Goal: Task Accomplishment & Management: Use online tool/utility

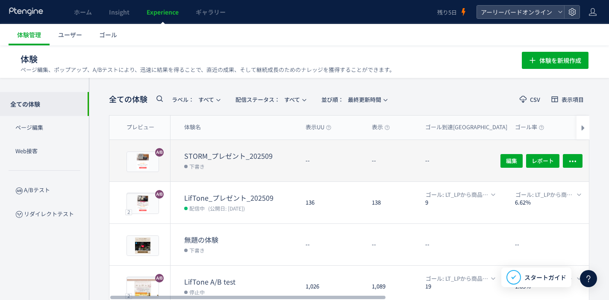
click at [207, 156] on dt "STORM_プレゼント_202509" at bounding box center [241, 156] width 115 height 10
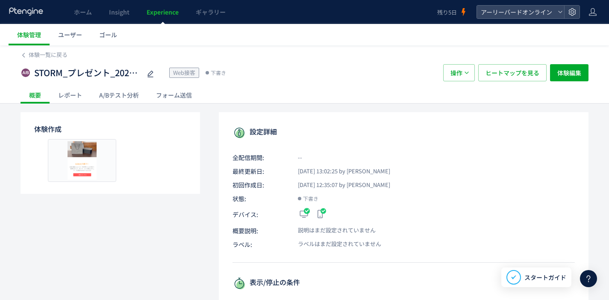
click at [123, 98] on div "A/Bテスト分析" at bounding box center [119, 94] width 57 height 17
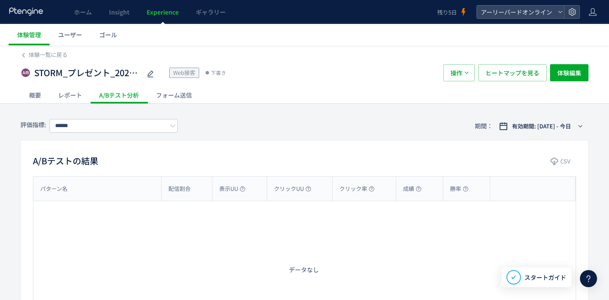
click at [36, 91] on div "概要" at bounding box center [35, 94] width 29 height 17
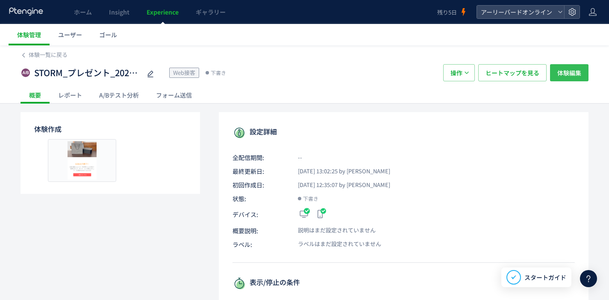
click at [566, 79] on span "体験編集" at bounding box center [569, 72] width 24 height 17
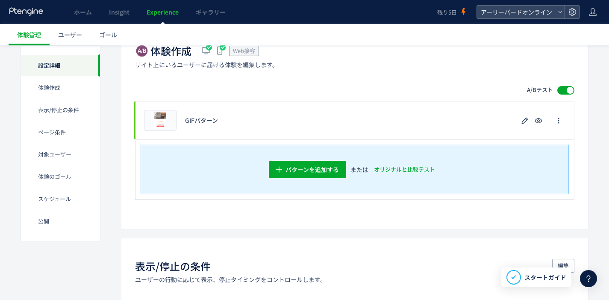
scroll to position [182, 0]
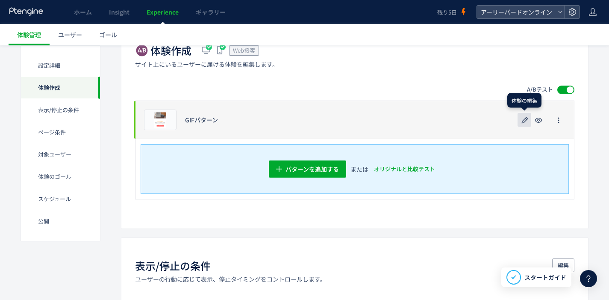
click at [523, 117] on icon "button" at bounding box center [525, 120] width 10 height 10
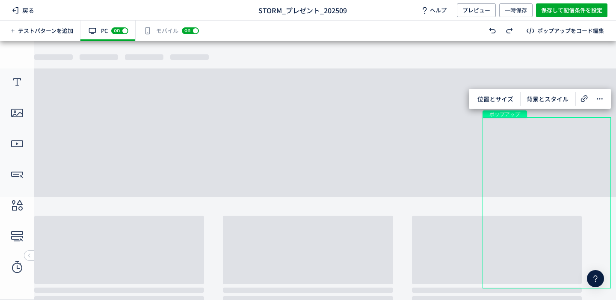
click at [425, 128] on body "undefined ポップアップ undefined ポップアップ クローズボタン テキスト ボタン 画像 テキスト" at bounding box center [308, 167] width 616 height 252
click at [16, 9] on icon at bounding box center [15, 10] width 10 height 10
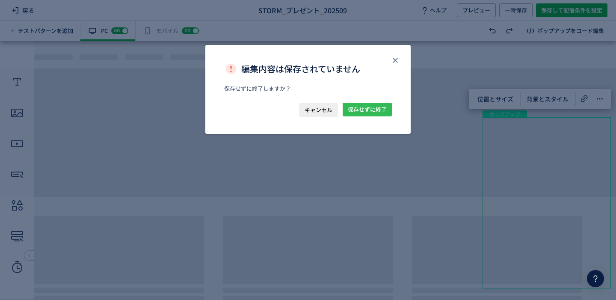
click at [366, 112] on span "保存せずに終了" at bounding box center [367, 110] width 39 height 14
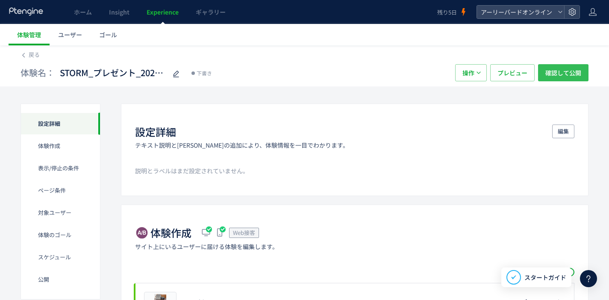
click at [559, 77] on span "確認して公開" at bounding box center [564, 72] width 36 height 17
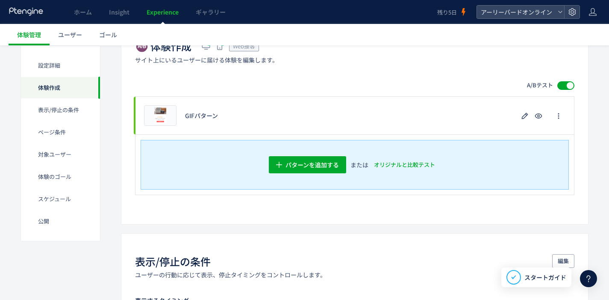
scroll to position [138, 0]
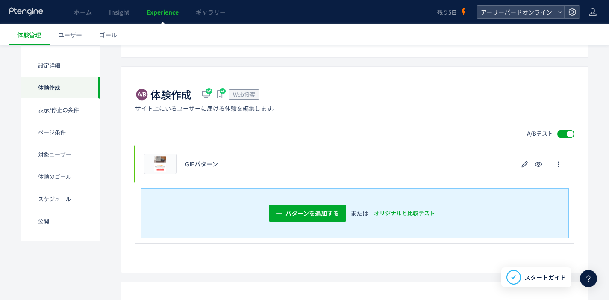
click at [567, 130] on span at bounding box center [565, 134] width 17 height 9
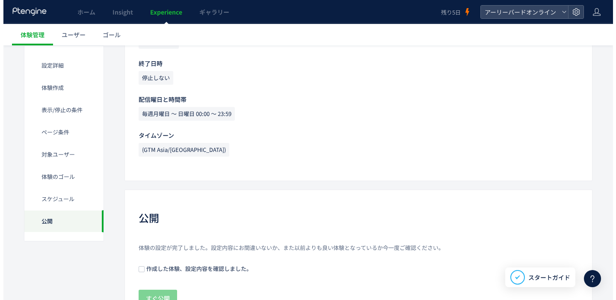
scroll to position [995, 0]
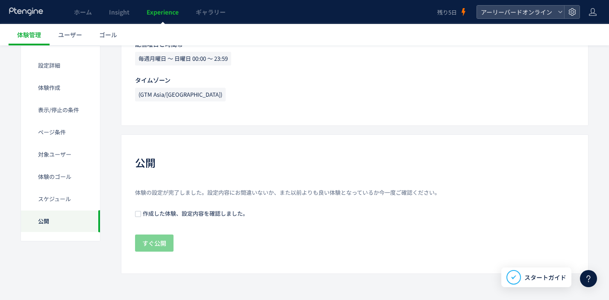
click at [170, 211] on span "作成した体験、設定内容を確認しました。" at bounding box center [194, 213] width 107 height 8
click at [165, 242] on span "すぐ公開" at bounding box center [154, 242] width 24 height 17
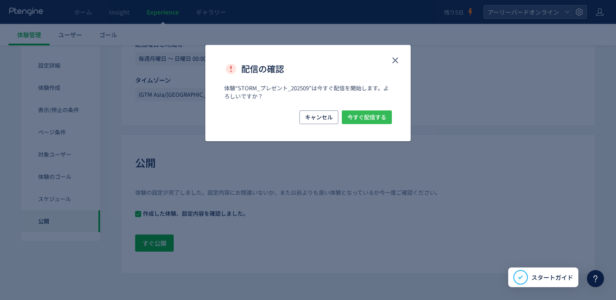
click at [387, 118] on button "今すぐ配信する" at bounding box center [367, 117] width 50 height 14
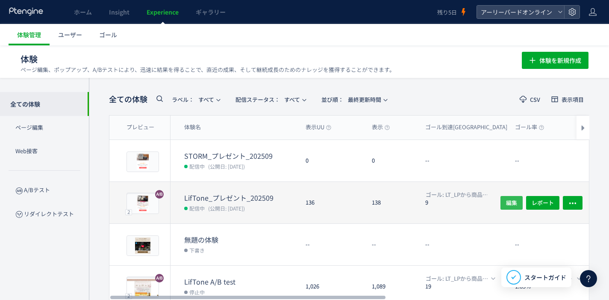
click at [508, 206] on span "編集" at bounding box center [511, 202] width 11 height 14
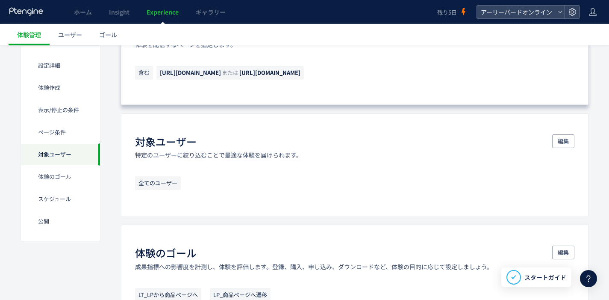
scroll to position [530, 0]
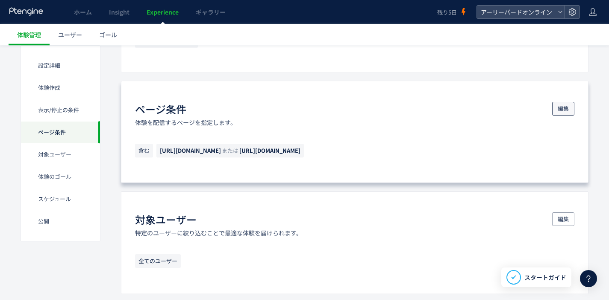
click at [559, 105] on span "編集" at bounding box center [563, 109] width 11 height 14
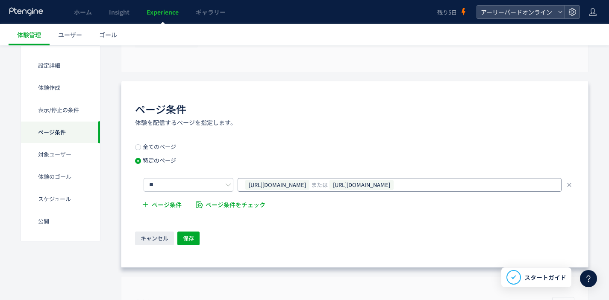
click at [531, 183] on div "[URL][DOMAIN_NAME] または [URL][DOMAIN_NAME]" at bounding box center [397, 184] width 304 height 13
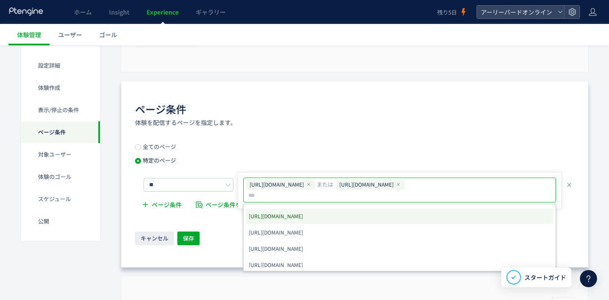
click at [314, 198] on input "text" at bounding box center [401, 195] width 306 height 10
paste input "**********"
type input "**********"
click at [362, 217] on li "[URL][DOMAIN_NAME]" at bounding box center [399, 215] width 307 height 15
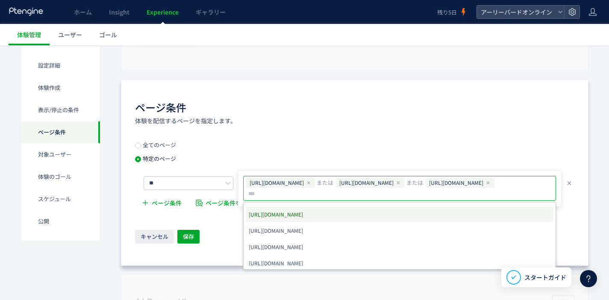
click at [442, 128] on div "ページ条件 体験を配信するページを指定します。 全てのページ 特定のページ ** [URL][DOMAIN_NAME] または [URL][DOMAIN_NA…" at bounding box center [355, 172] width 468 height 186
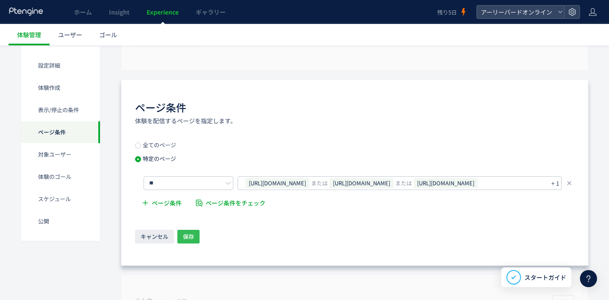
click at [191, 240] on span "保存" at bounding box center [188, 237] width 11 height 14
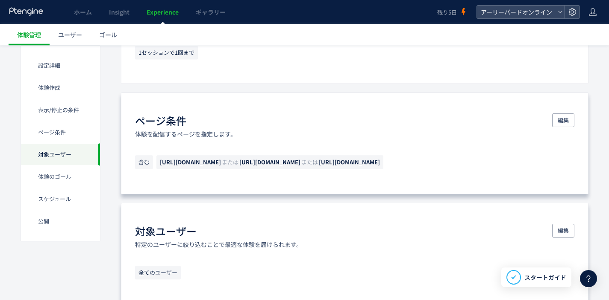
scroll to position [572, 0]
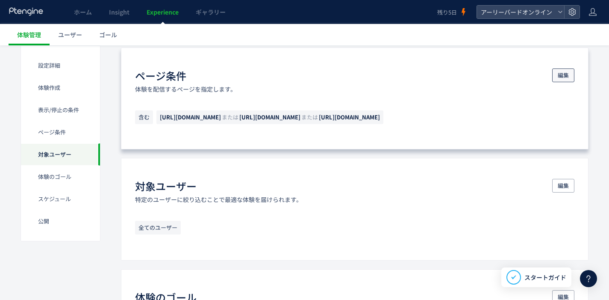
click at [565, 76] on span "編集" at bounding box center [563, 75] width 11 height 14
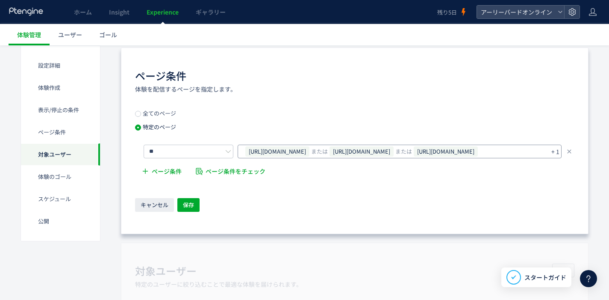
click at [412, 153] on span "または" at bounding box center [403, 152] width 17 height 14
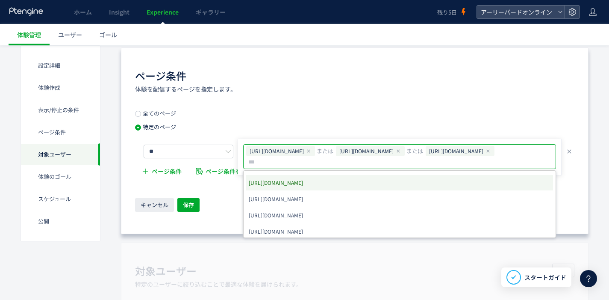
click at [486, 153] on icon at bounding box center [488, 150] width 5 height 5
click at [324, 102] on div "ページ条件 体験を配信するページを指定します。 全てのページ 特定のページ ** [URL][DOMAIN_NAME] または [URL][DOMAIN_NA…" at bounding box center [355, 140] width 468 height 186
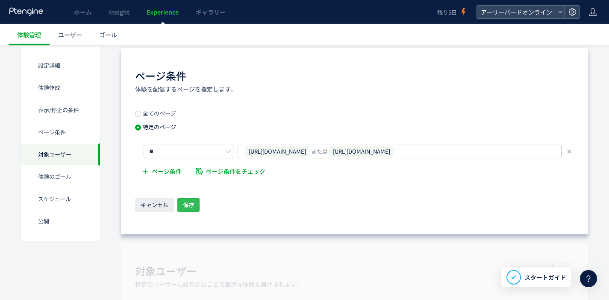
click at [189, 206] on span "保存" at bounding box center [188, 205] width 11 height 14
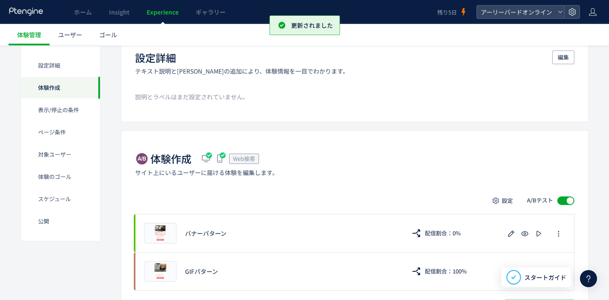
scroll to position [0, 0]
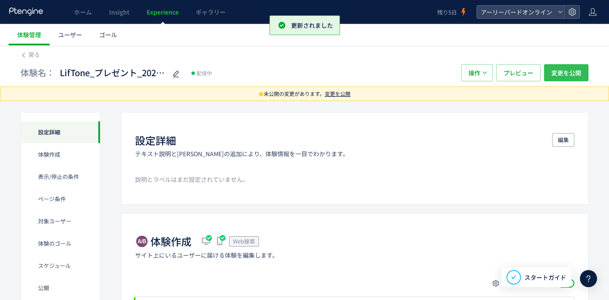
click at [587, 70] on button "変更を公開" at bounding box center [566, 72] width 44 height 17
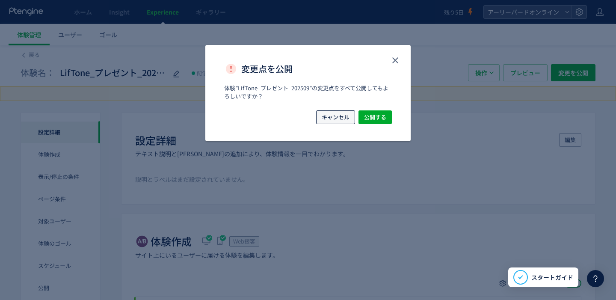
click at [334, 120] on span "キャンセル" at bounding box center [335, 117] width 28 height 14
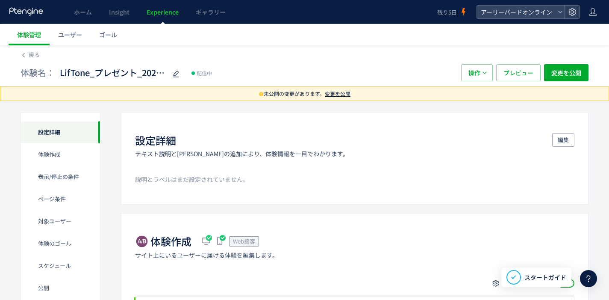
click at [343, 94] on span "変更を公開" at bounding box center [338, 93] width 26 height 7
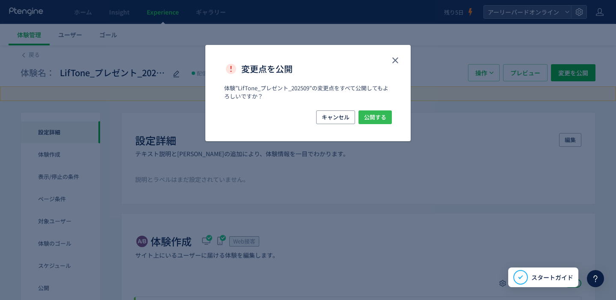
click at [380, 116] on span "公開する" at bounding box center [375, 117] width 22 height 14
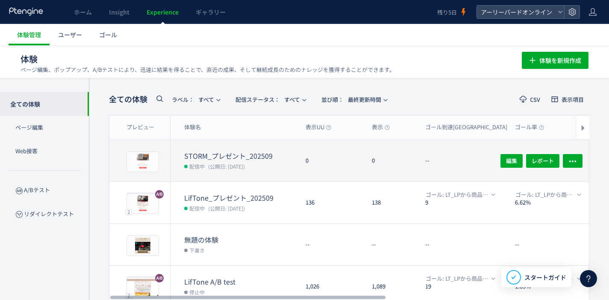
click at [230, 155] on dt "STORM_プレゼント_202509" at bounding box center [241, 156] width 115 height 10
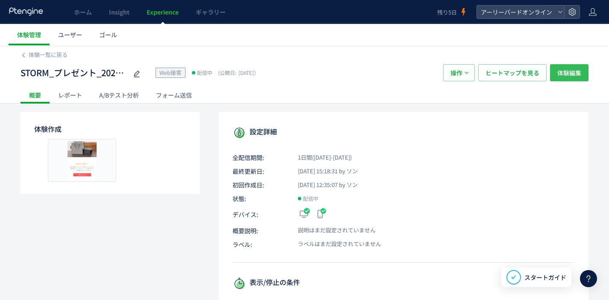
click at [571, 78] on span "体験編集" at bounding box center [569, 72] width 24 height 17
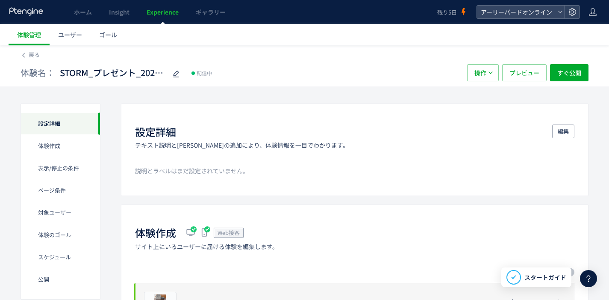
scroll to position [182, 0]
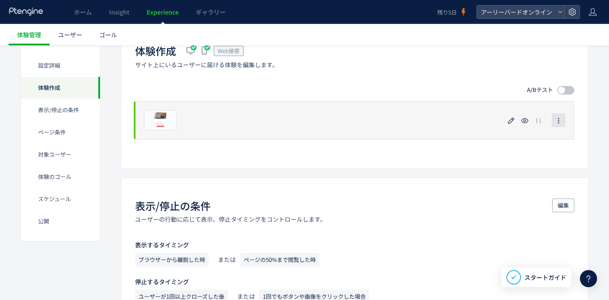
click at [560, 118] on icon "button" at bounding box center [558, 120] width 7 height 7
click at [469, 129] on div "プレビュー" at bounding box center [354, 120] width 439 height 38
click at [513, 120] on use "button" at bounding box center [511, 120] width 6 height 6
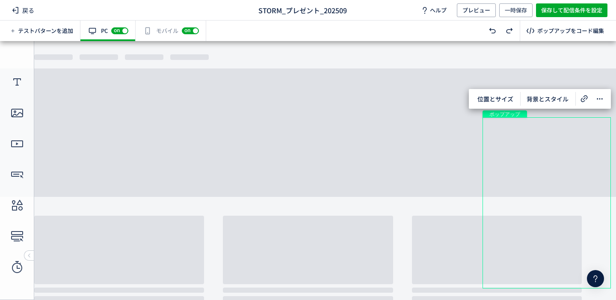
click at [166, 36] on div "有効な編集箇所が確認されません モバイル off on" at bounding box center [171, 31] width 71 height 21
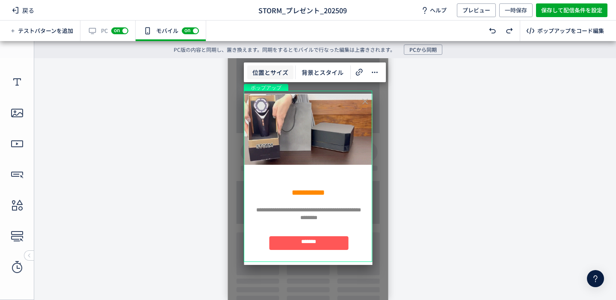
click at [268, 77] on span "位置とサイズ" at bounding box center [270, 72] width 46 height 14
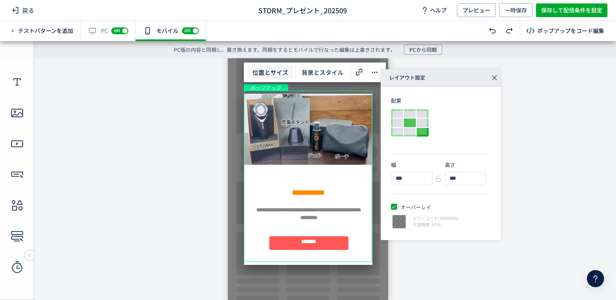
click at [421, 132] on div at bounding box center [422, 132] width 12 height 9
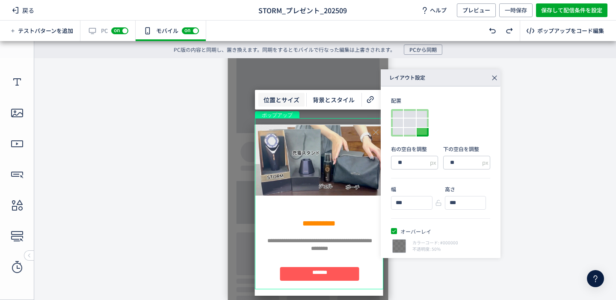
drag, startPoint x: 493, startPoint y: 77, endPoint x: 493, endPoint y: 19, distance: 57.7
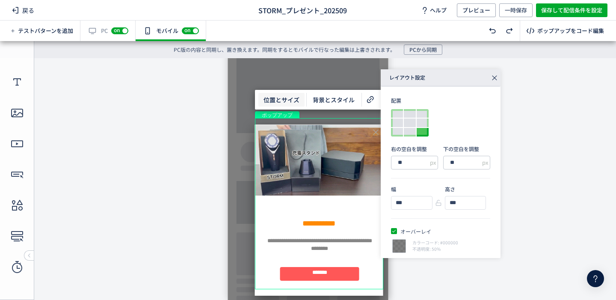
click at [493, 77] on icon at bounding box center [494, 78] width 12 height 12
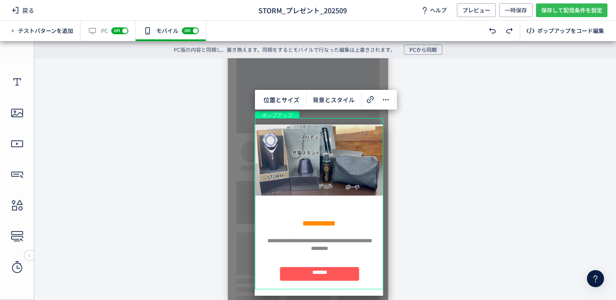
click at [563, 10] on span "保存して配信条件を設定" at bounding box center [571, 10] width 61 height 14
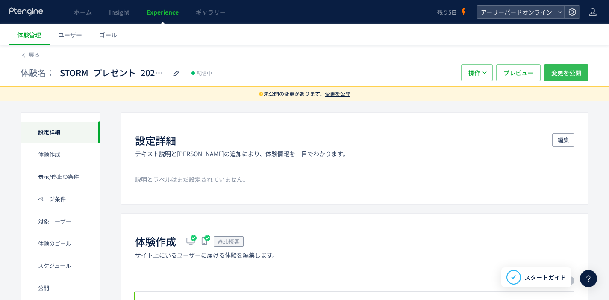
click at [556, 70] on span "変更を公開" at bounding box center [567, 72] width 30 height 17
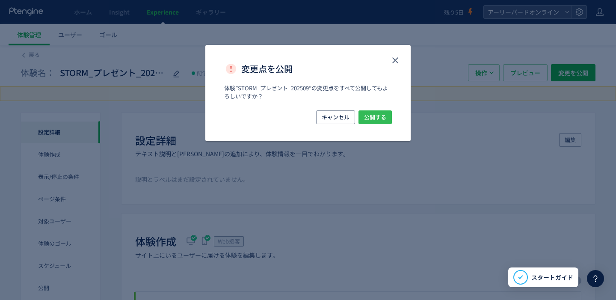
click at [376, 118] on span "公開する" at bounding box center [375, 117] width 22 height 14
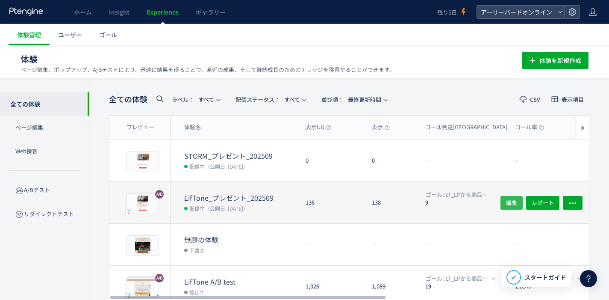
click at [507, 200] on span "編集" at bounding box center [511, 202] width 11 height 14
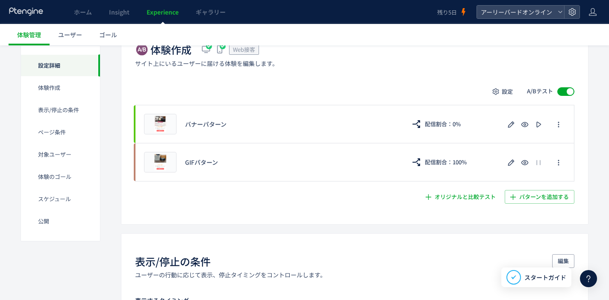
scroll to position [184, 0]
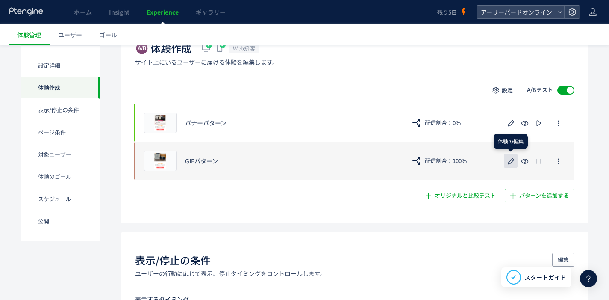
click at [513, 157] on icon "button" at bounding box center [511, 161] width 10 height 10
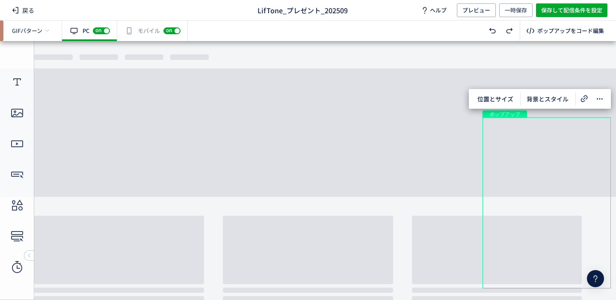
click at [158, 38] on div "有効な編集箇所が確認されません モバイル off on" at bounding box center [152, 31] width 71 height 21
